Goal: Check status: Check status

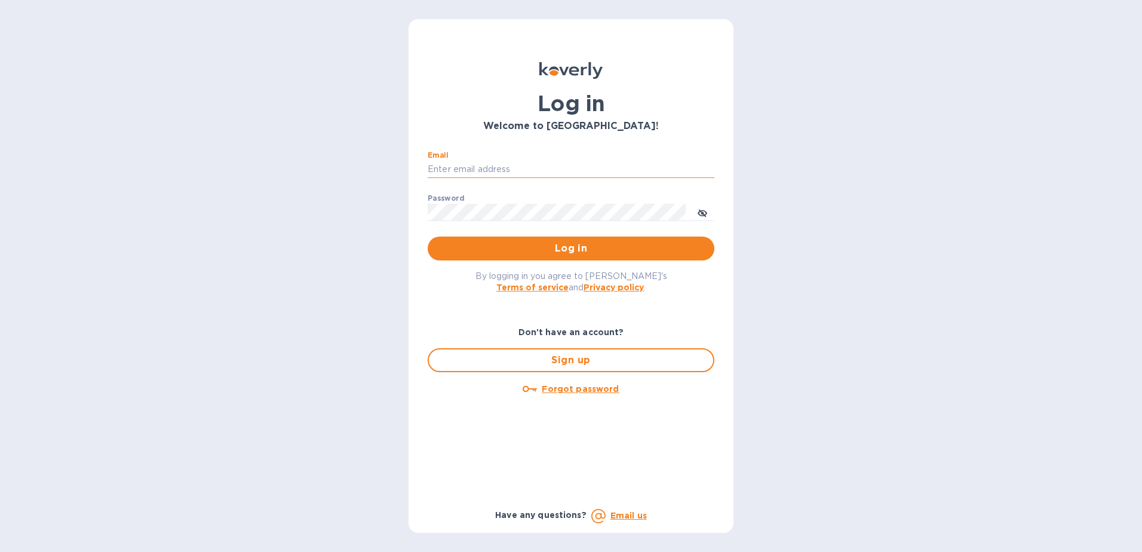
click at [524, 164] on input "Email" at bounding box center [571, 170] width 287 height 18
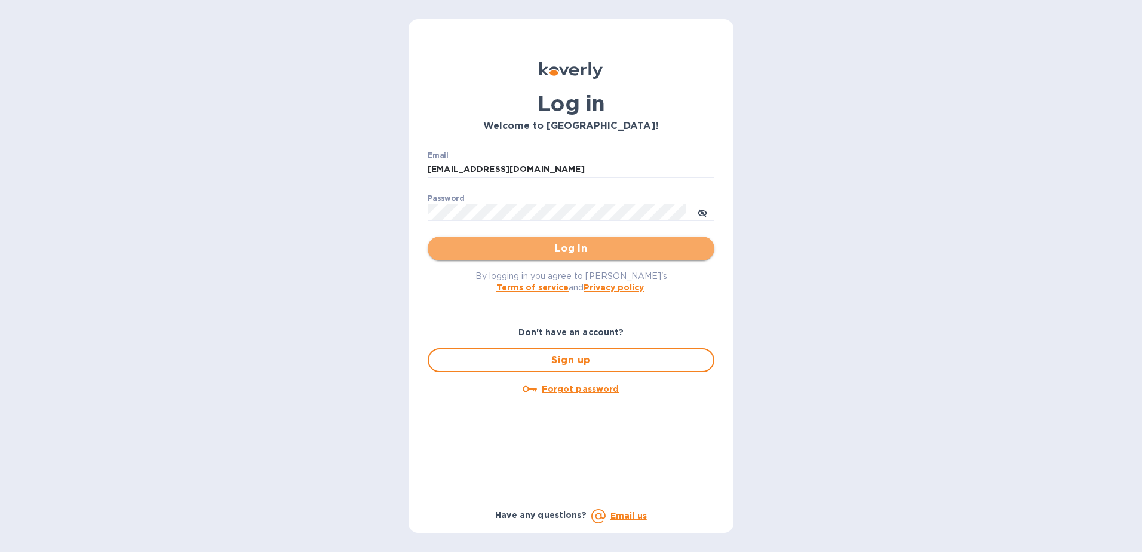
click at [604, 248] on span "Log in" at bounding box center [571, 248] width 268 height 14
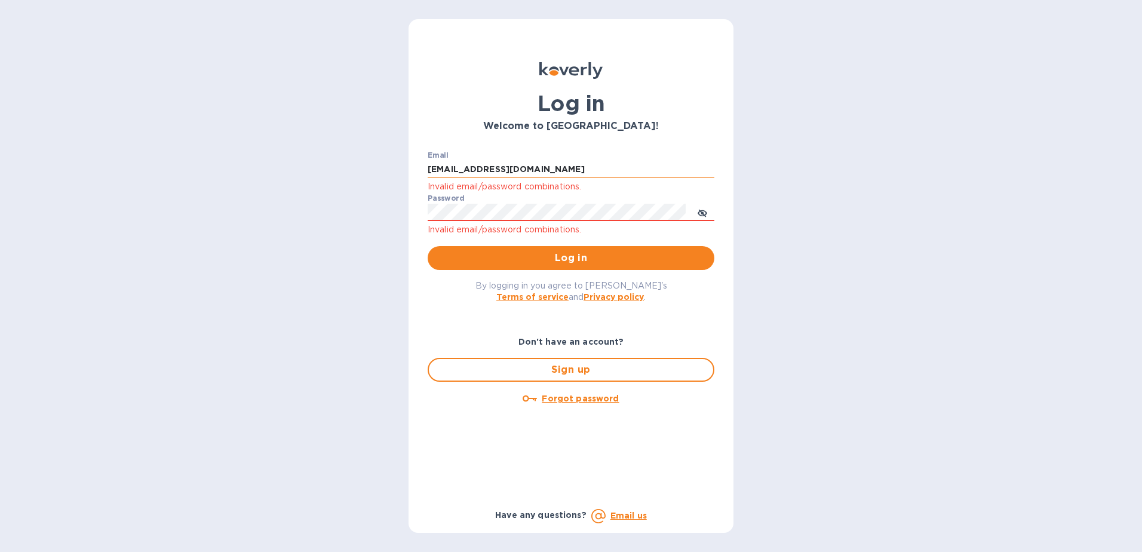
click at [438, 169] on input "pjohnson@compassfwd.com" at bounding box center [571, 170] width 287 height 18
type input "PJohnson@compassfwd.com"
click at [557, 256] on span "Log in" at bounding box center [571, 258] width 268 height 14
click at [385, 210] on div "Log in Welcome to Koverly! Email PJohnson@compassfwd.com Invalid email/password…" at bounding box center [571, 276] width 1142 height 552
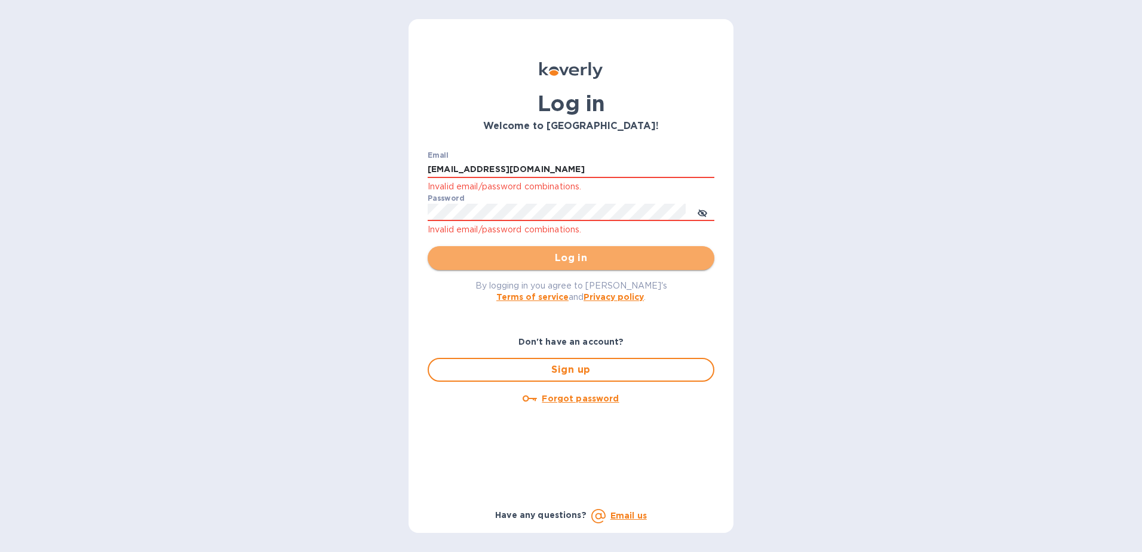
click at [503, 257] on span "Log in" at bounding box center [571, 258] width 268 height 14
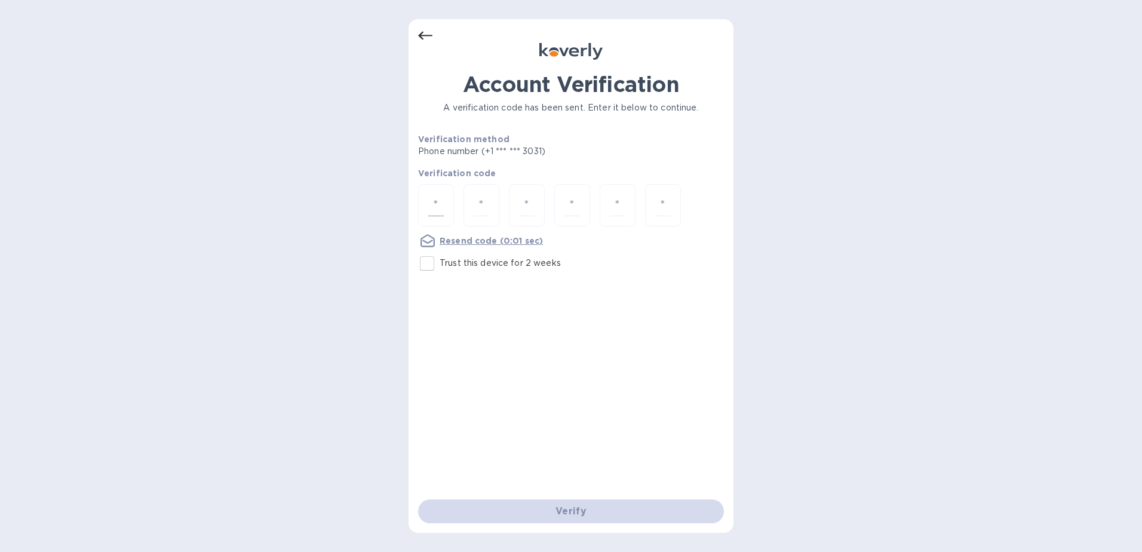
drag, startPoint x: 444, startPoint y: 199, endPoint x: 453, endPoint y: 199, distance: 8.4
click at [444, 199] on div at bounding box center [436, 205] width 36 height 42
type input "6"
type input "1"
type input "6"
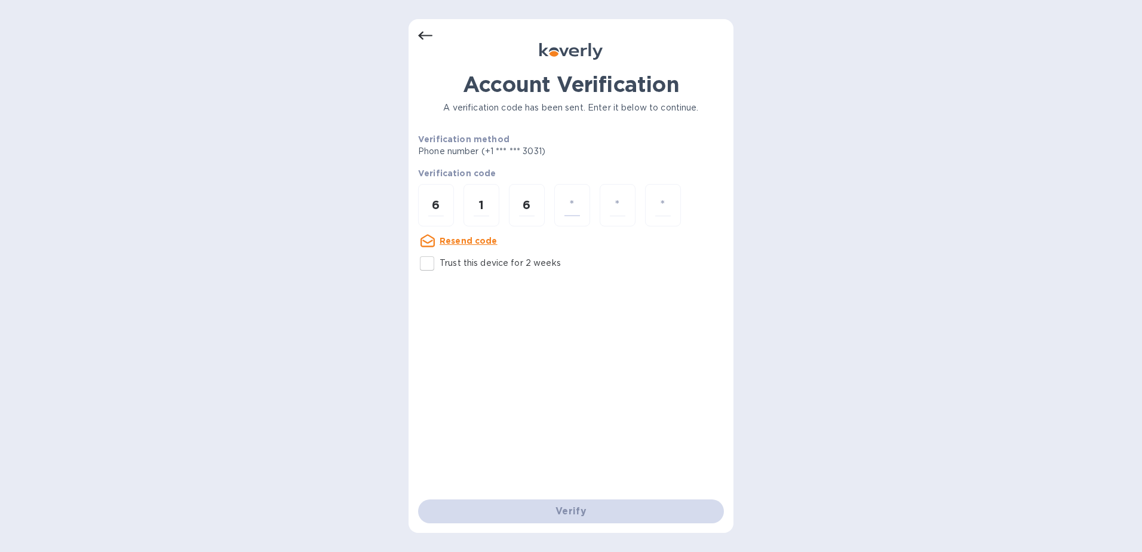
type input "5"
type input "7"
type input "0"
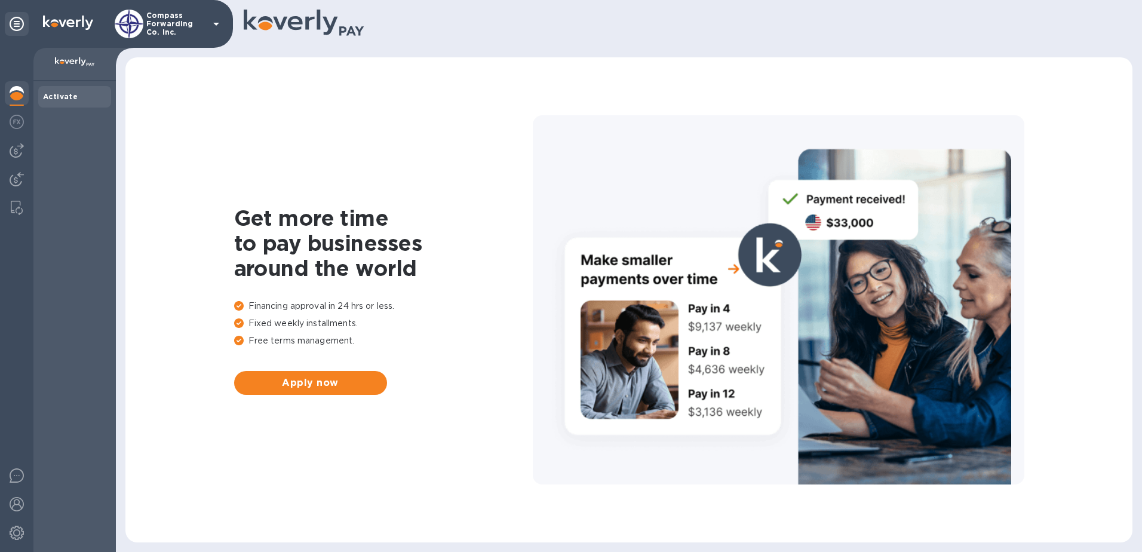
click at [213, 23] on icon at bounding box center [216, 24] width 14 height 14
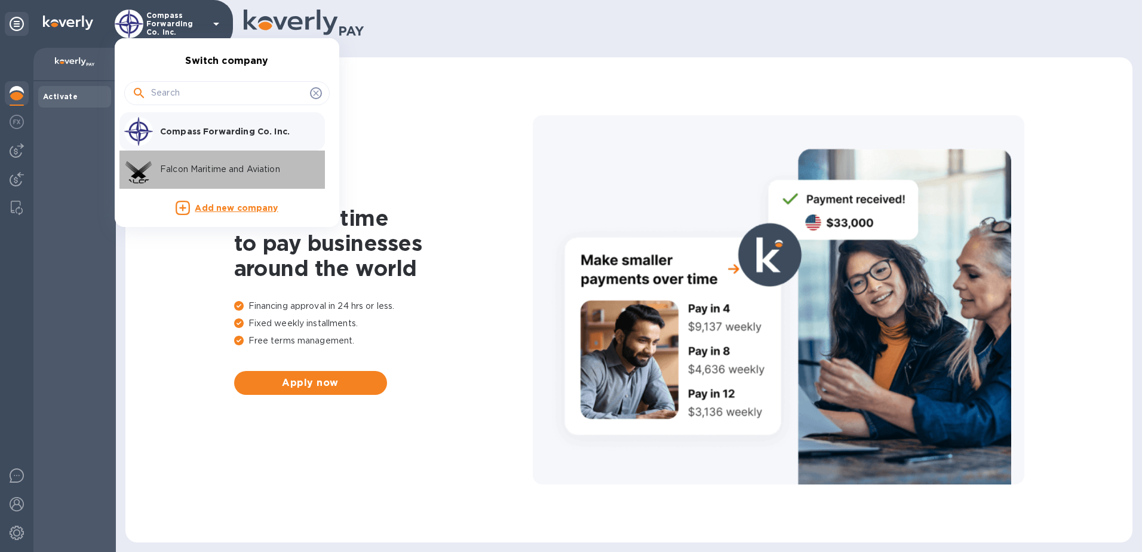
click at [198, 171] on p "Falcon Maritime and Aviation" at bounding box center [235, 169] width 150 height 13
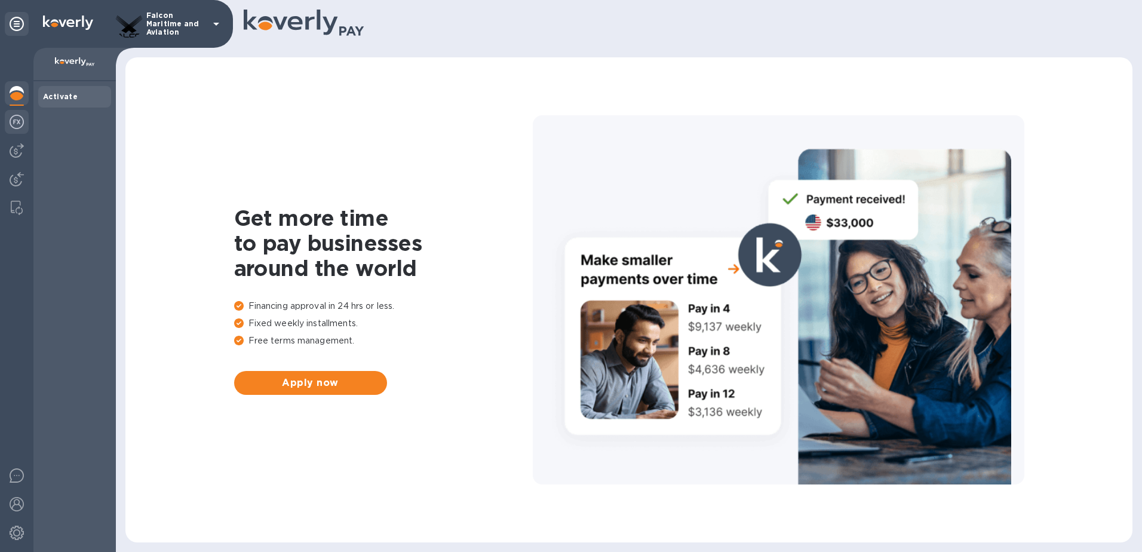
click at [14, 119] on img at bounding box center [17, 122] width 14 height 14
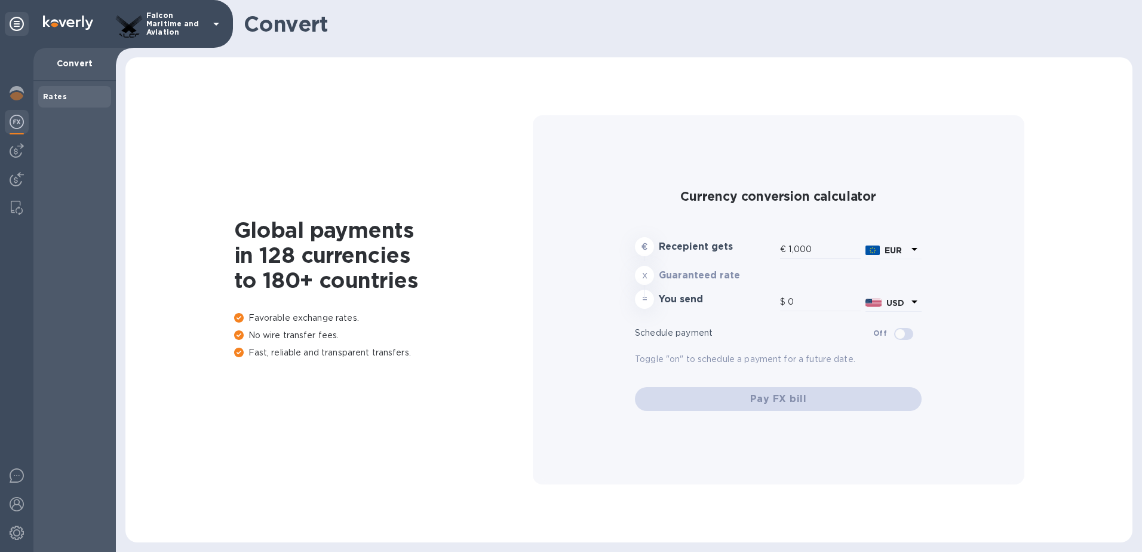
type input "1,172.24"
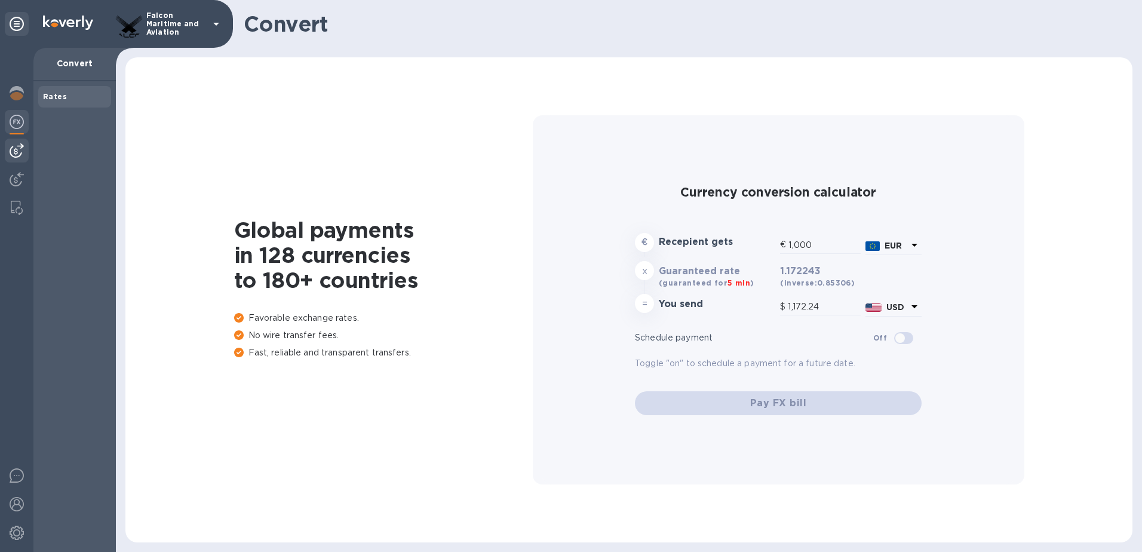
click at [18, 150] on img at bounding box center [17, 150] width 14 height 14
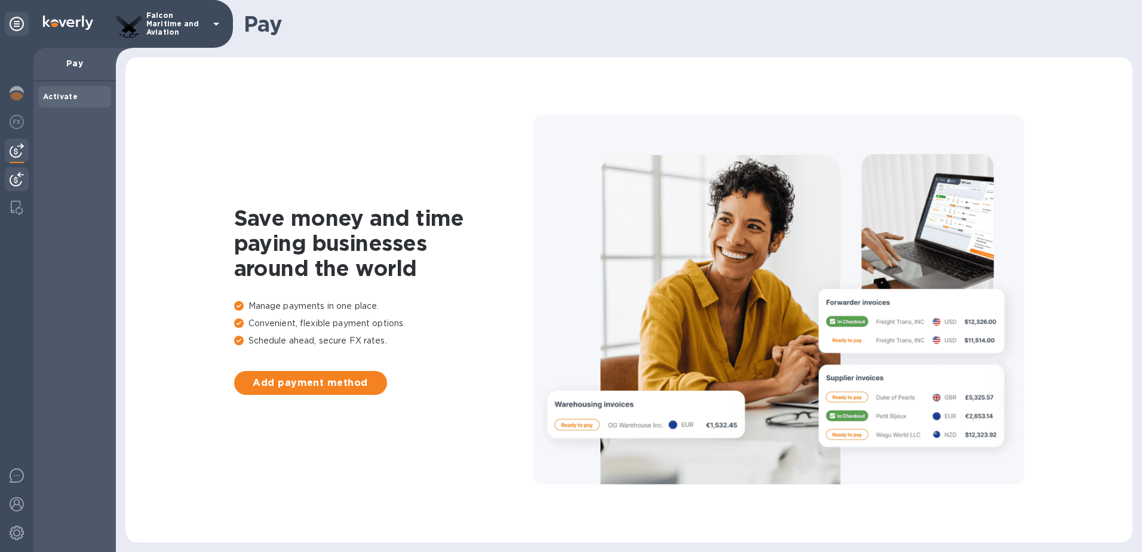
click at [16, 176] on img at bounding box center [17, 179] width 14 height 14
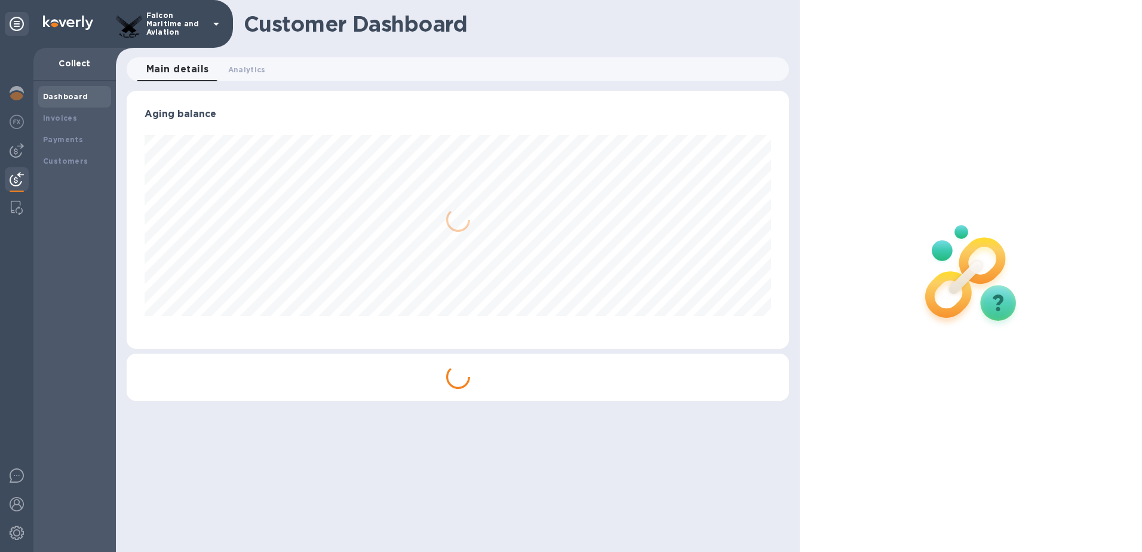
scroll to position [258, 663]
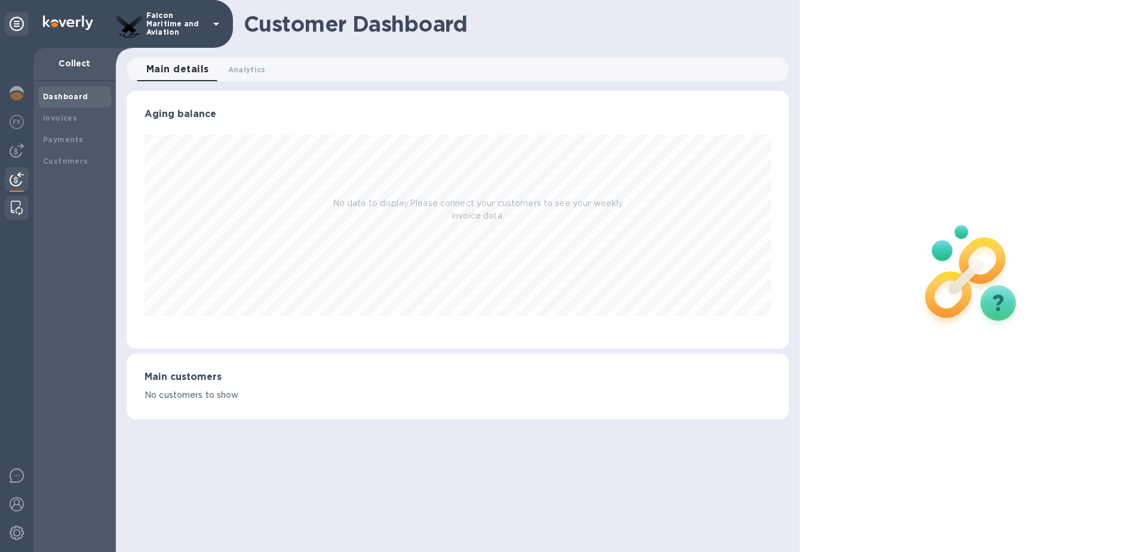
click at [17, 203] on img at bounding box center [17, 208] width 12 height 14
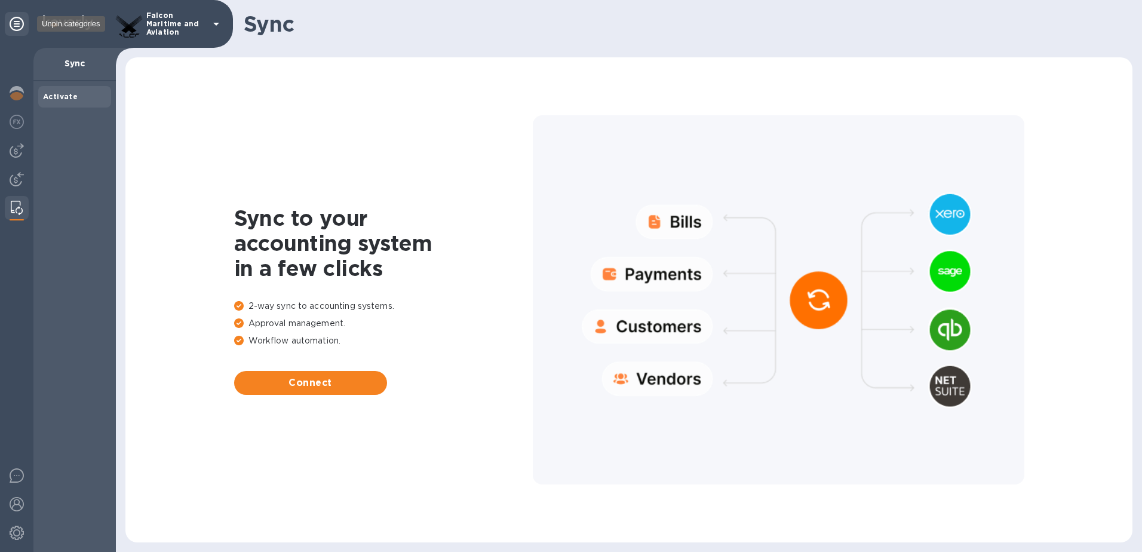
click at [16, 19] on icon at bounding box center [17, 24] width 14 height 14
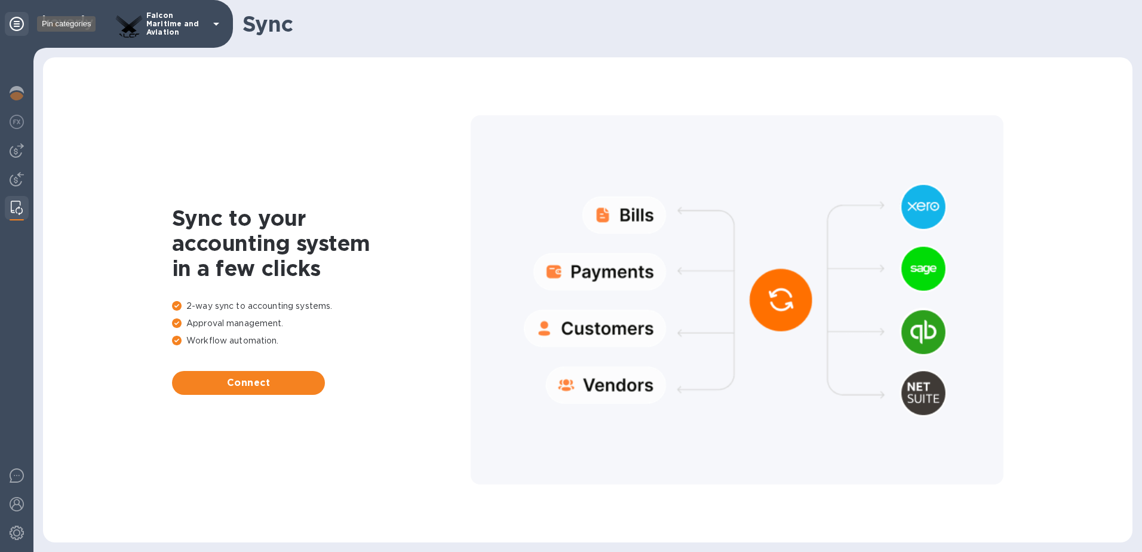
click at [14, 21] on icon at bounding box center [17, 24] width 14 height 14
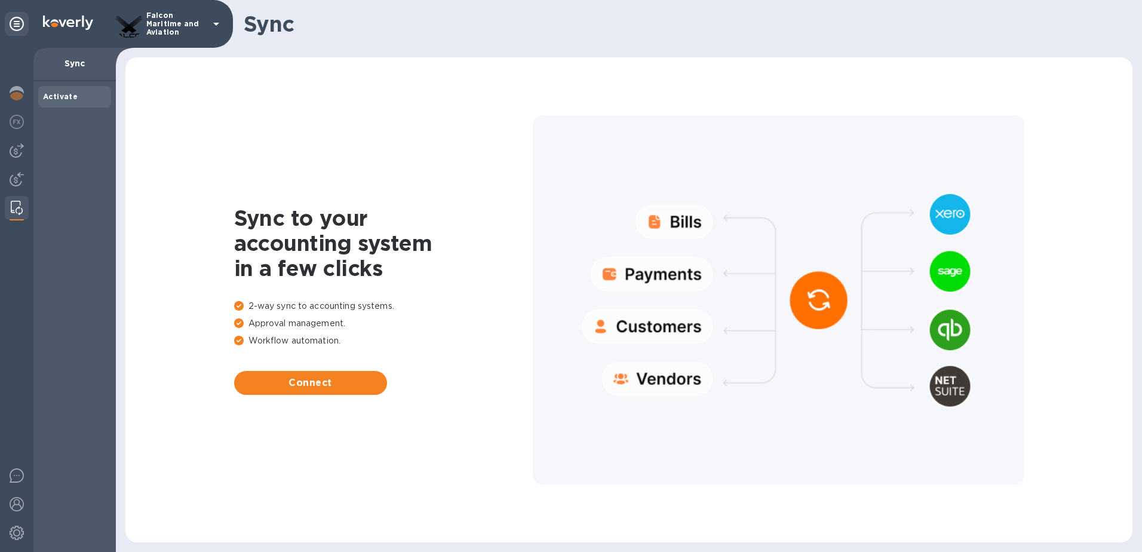
click at [217, 23] on icon at bounding box center [216, 24] width 6 height 3
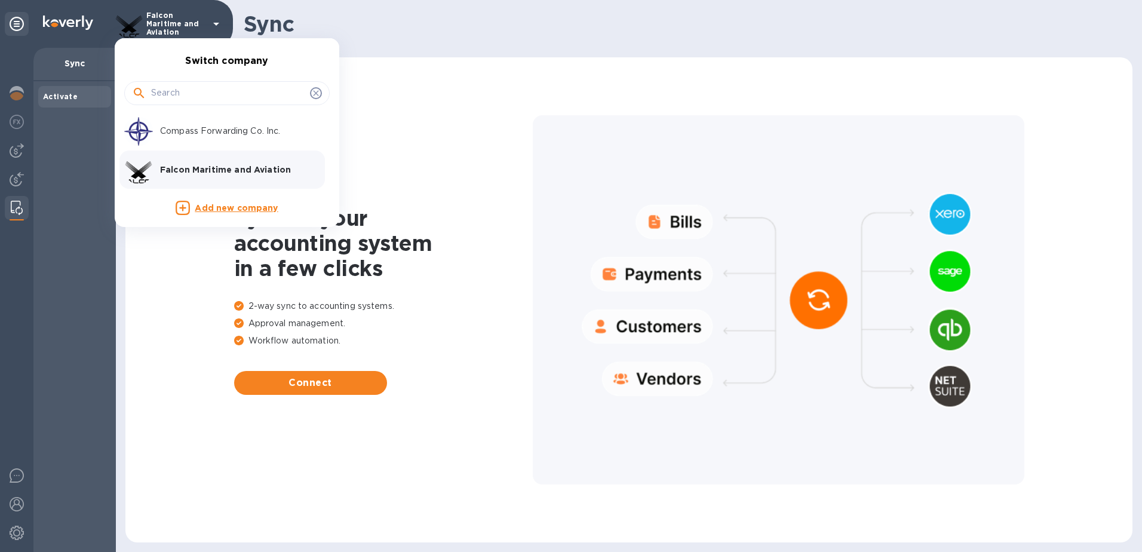
click at [146, 377] on div at bounding box center [571, 276] width 1142 height 552
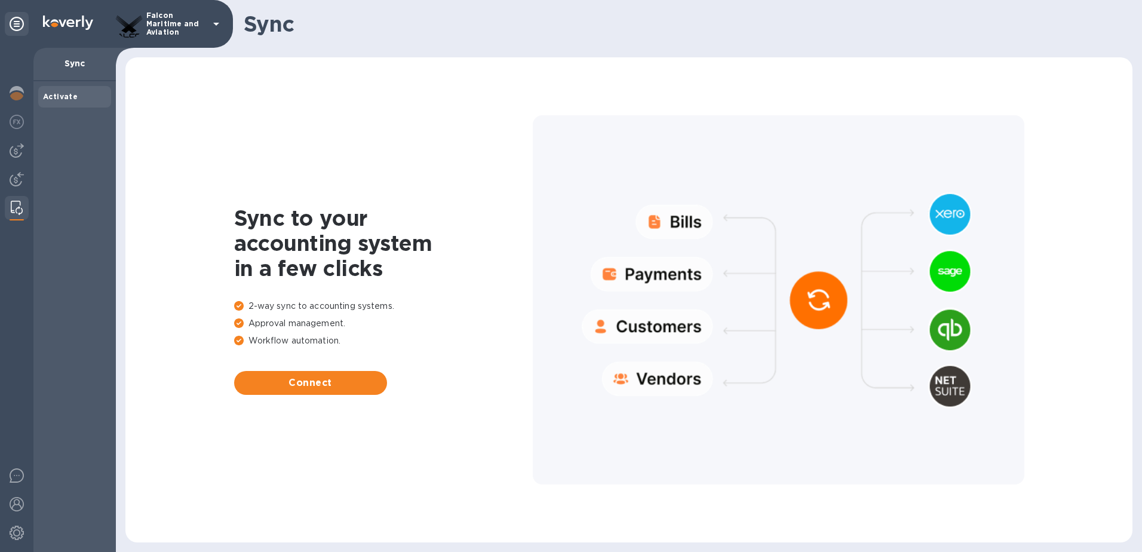
click at [1018, 119] on div at bounding box center [778, 299] width 491 height 369
click at [15, 22] on icon at bounding box center [17, 24] width 14 height 14
click at [17, 85] on div at bounding box center [17, 94] width 24 height 26
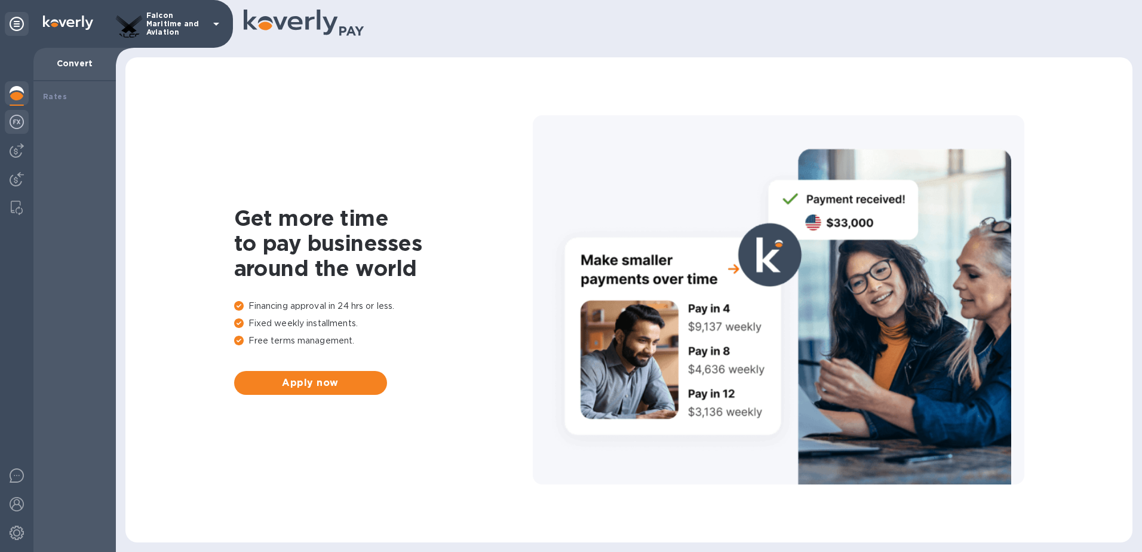
click at [14, 118] on img at bounding box center [17, 122] width 14 height 14
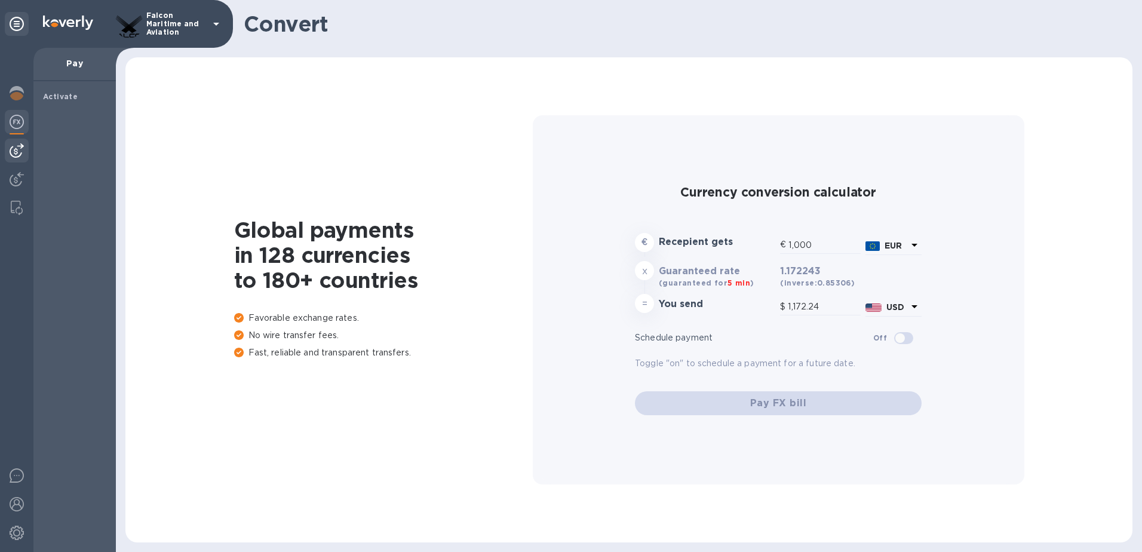
click at [16, 149] on img at bounding box center [17, 150] width 14 height 14
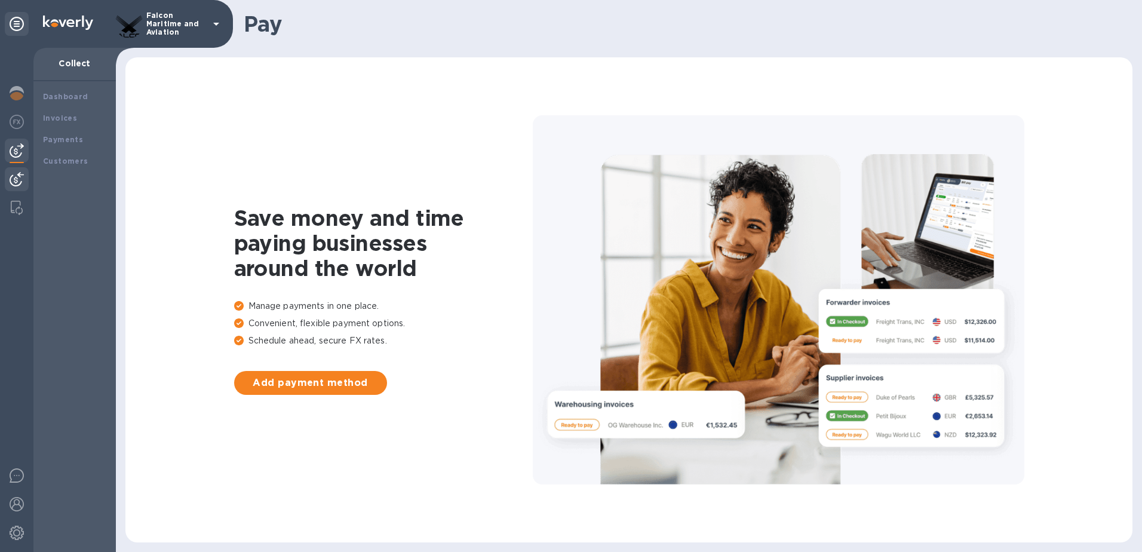
click at [78, 21] on img at bounding box center [68, 23] width 50 height 14
click at [17, 210] on img at bounding box center [17, 208] width 12 height 14
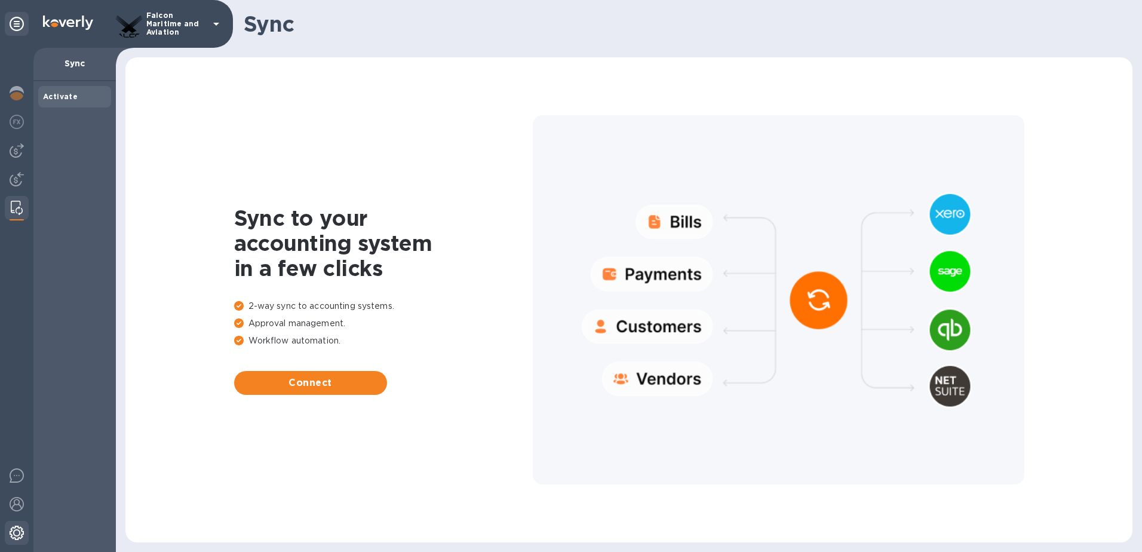
click at [17, 530] on img at bounding box center [17, 533] width 14 height 14
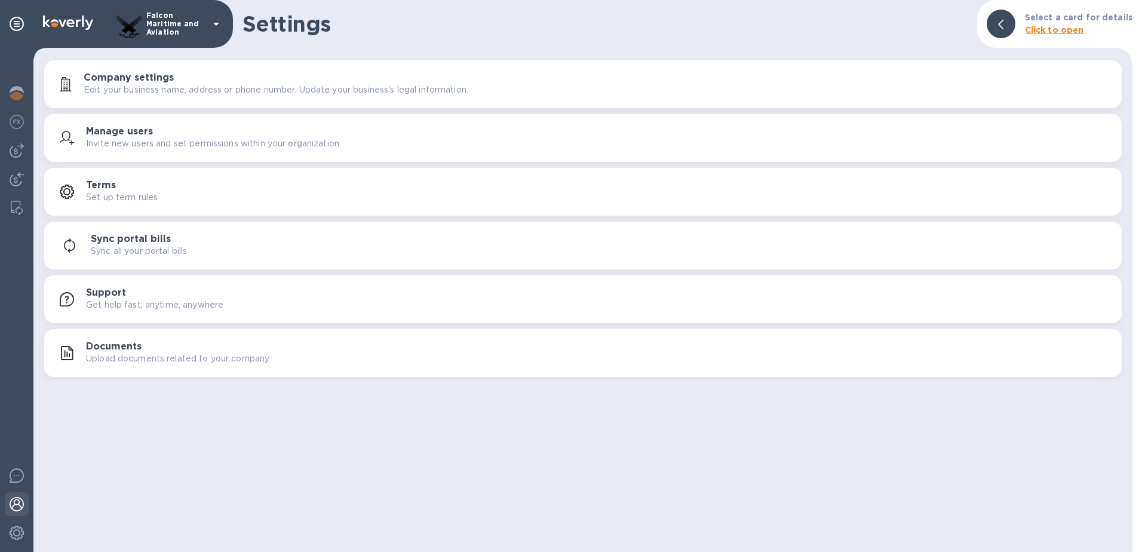
click at [13, 505] on img at bounding box center [17, 504] width 14 height 14
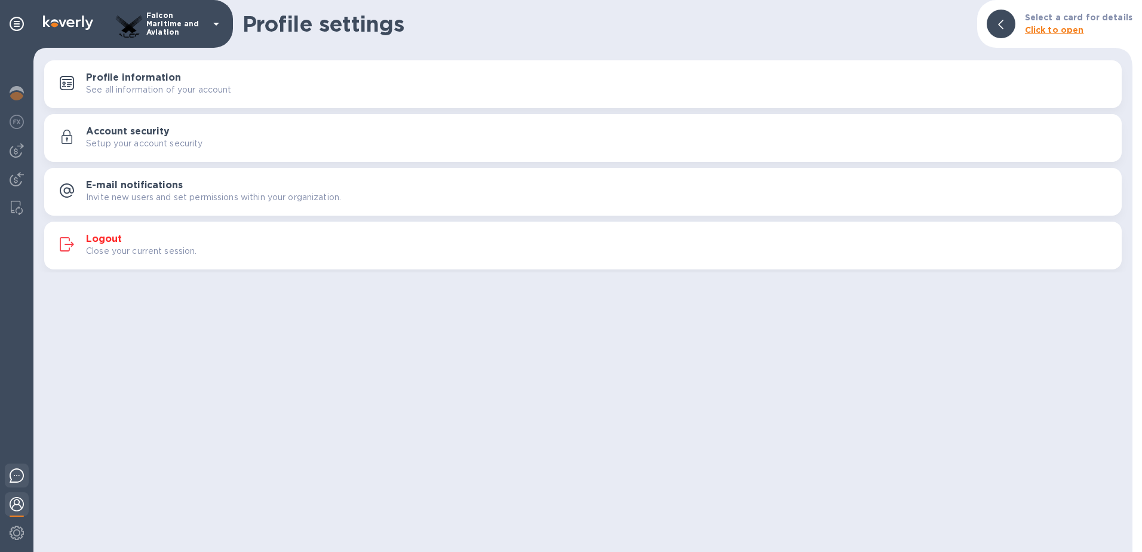
click at [16, 474] on img at bounding box center [17, 475] width 14 height 14
click at [246, 393] on div "Profile settings Select a card for details Click to open Profile information Se…" at bounding box center [582, 276] width 1099 height 552
click at [274, 358] on div "Profile settings Select a card for details Click to open Profile information Se…" at bounding box center [582, 276] width 1099 height 552
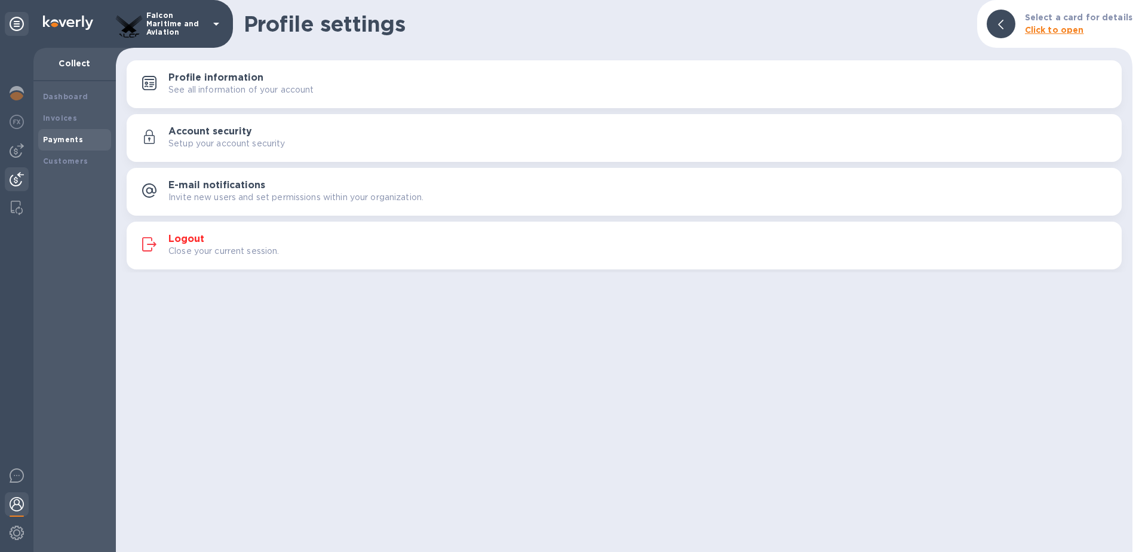
click at [45, 140] on b "Payments" at bounding box center [63, 139] width 40 height 9
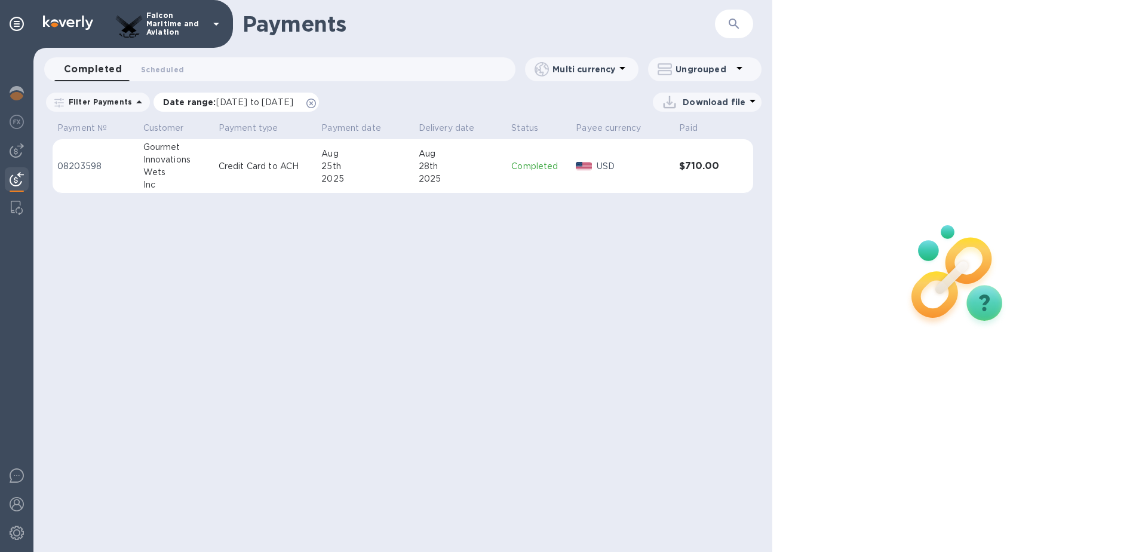
click at [316, 105] on icon at bounding box center [311, 104] width 10 height 10
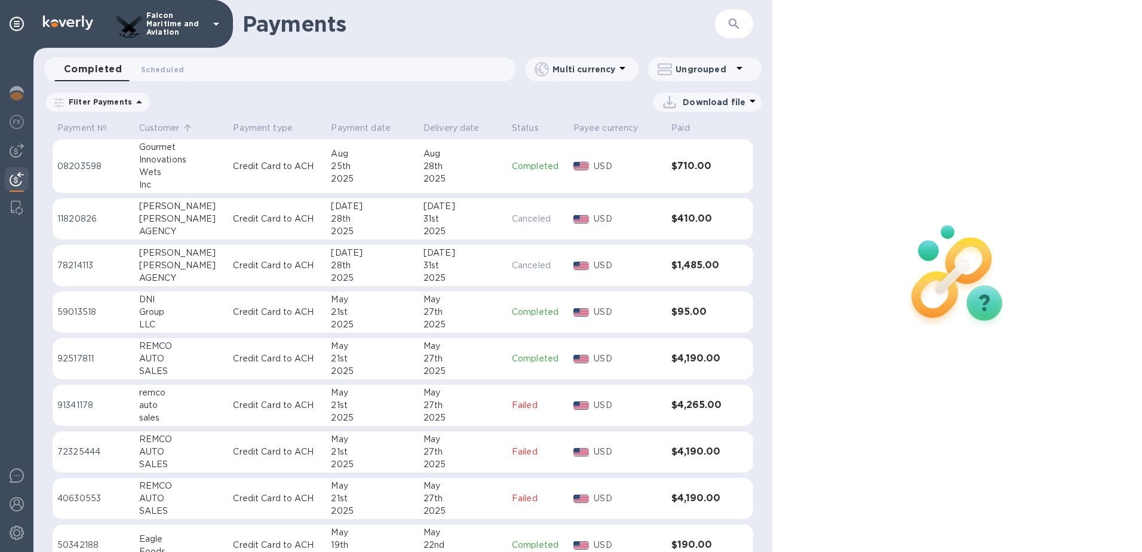
click at [173, 128] on p "Customer" at bounding box center [159, 128] width 41 height 13
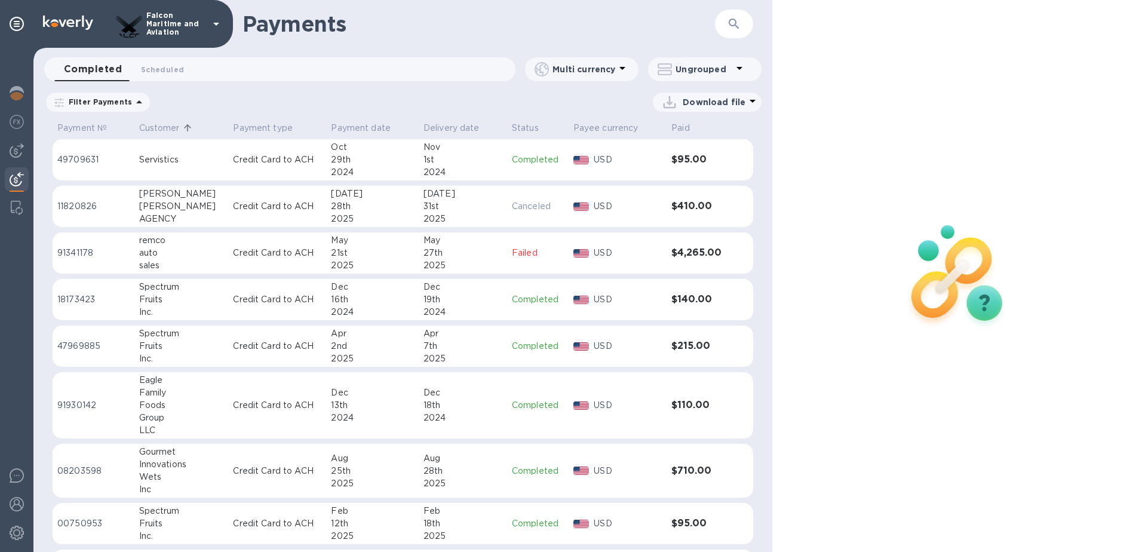
click at [168, 128] on p "Customer" at bounding box center [159, 128] width 41 height 13
click at [367, 127] on p "Payment date" at bounding box center [361, 128] width 60 height 13
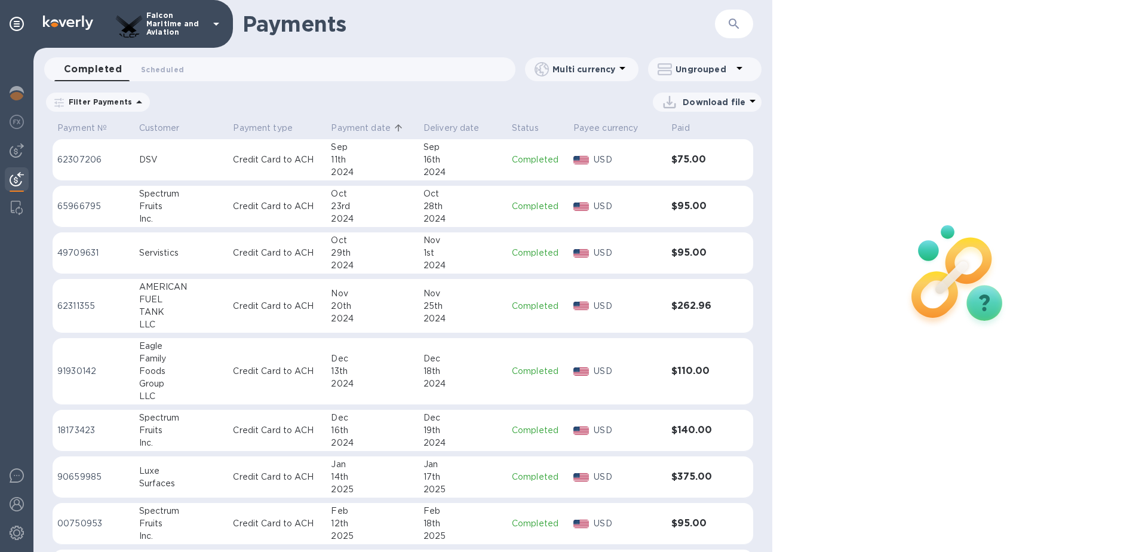
click at [367, 127] on p "Payment date" at bounding box center [361, 128] width 60 height 13
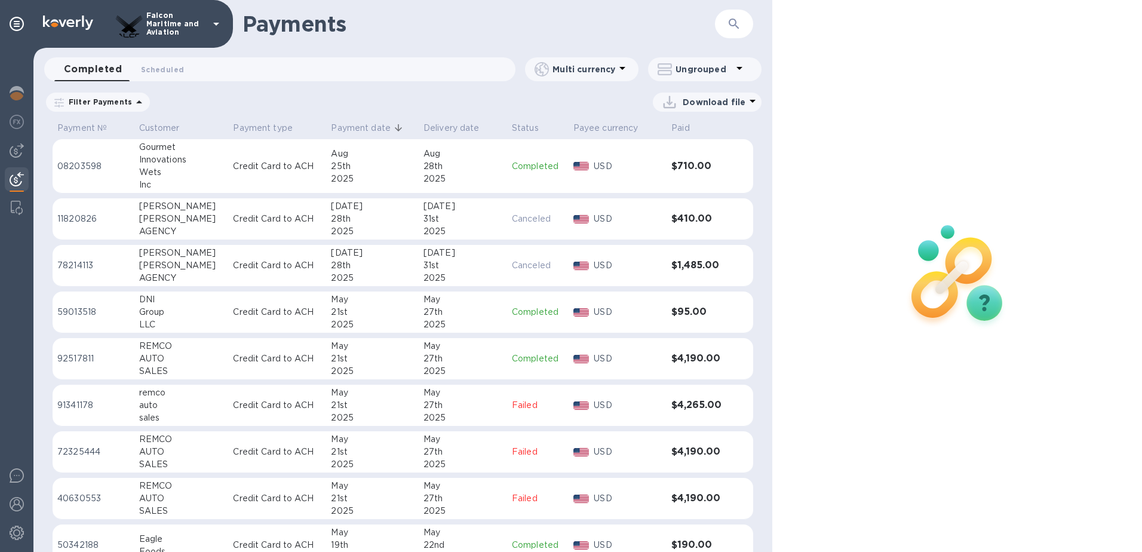
click at [1021, 19] on div at bounding box center [957, 276] width 370 height 552
